Goal: Navigation & Orientation: Go to known website

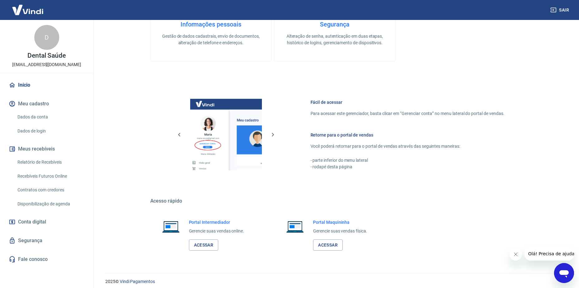
scroll to position [263, 0]
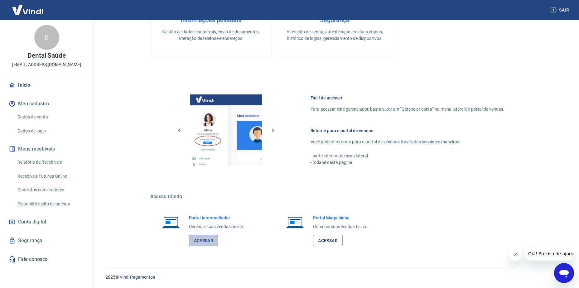
click at [211, 241] on link "Acessar" at bounding box center [204, 241] width 30 height 12
